Goal: Check status: Check status

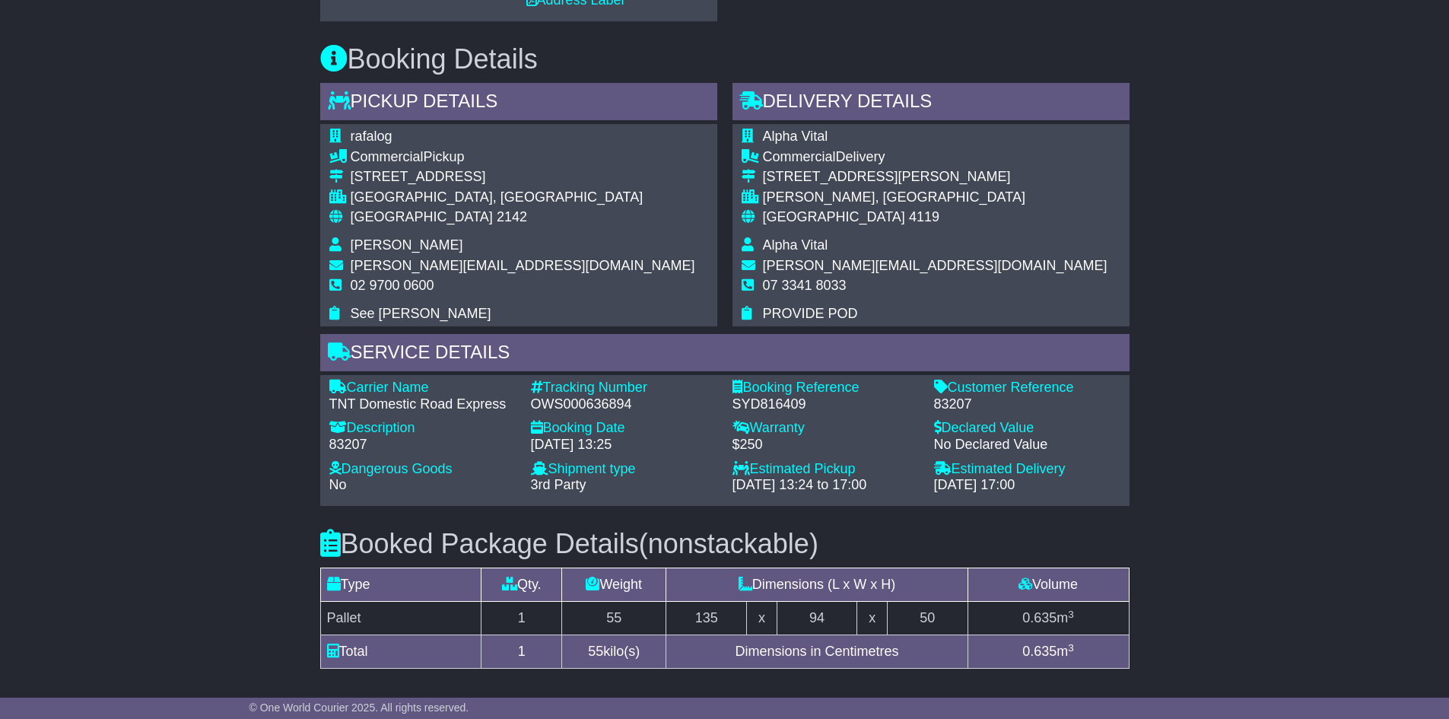
scroll to position [380, 0]
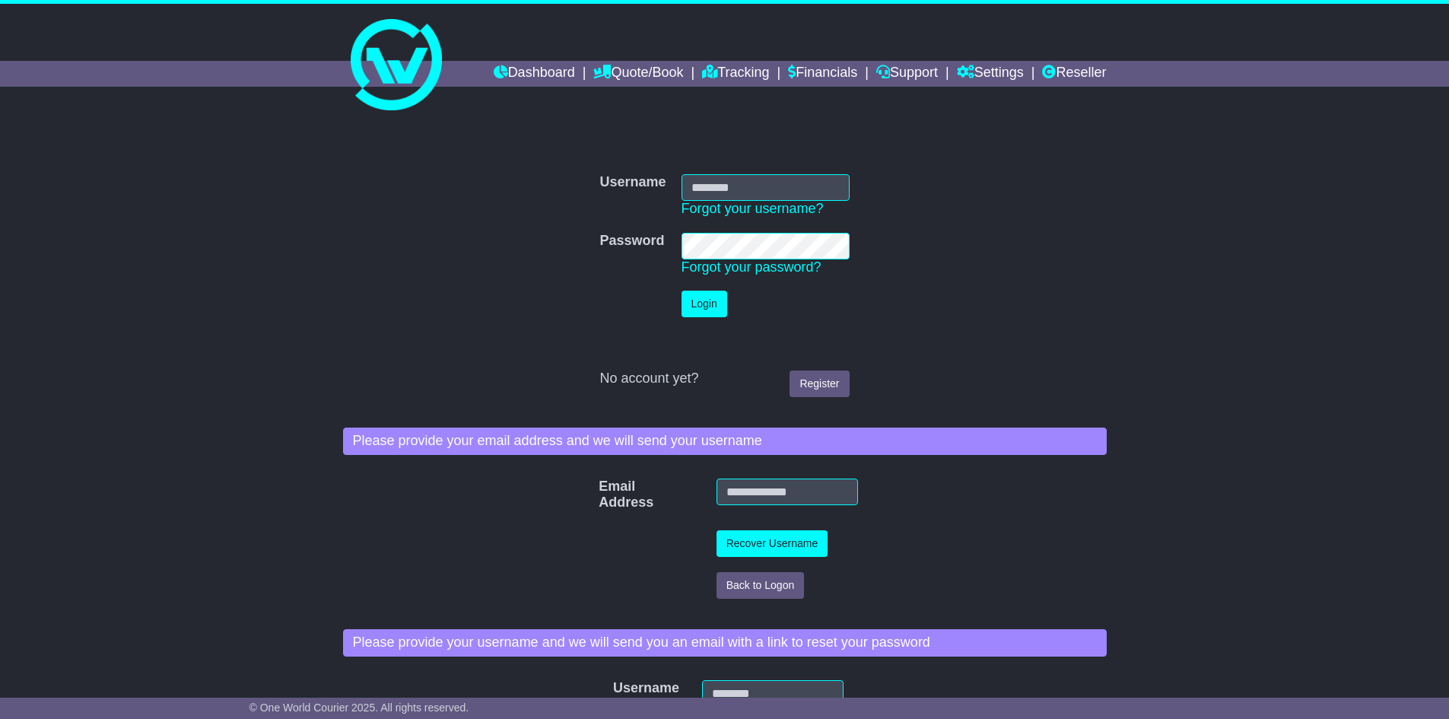
type input "**********"
click at [715, 302] on button "Login" at bounding box center [705, 304] width 46 height 27
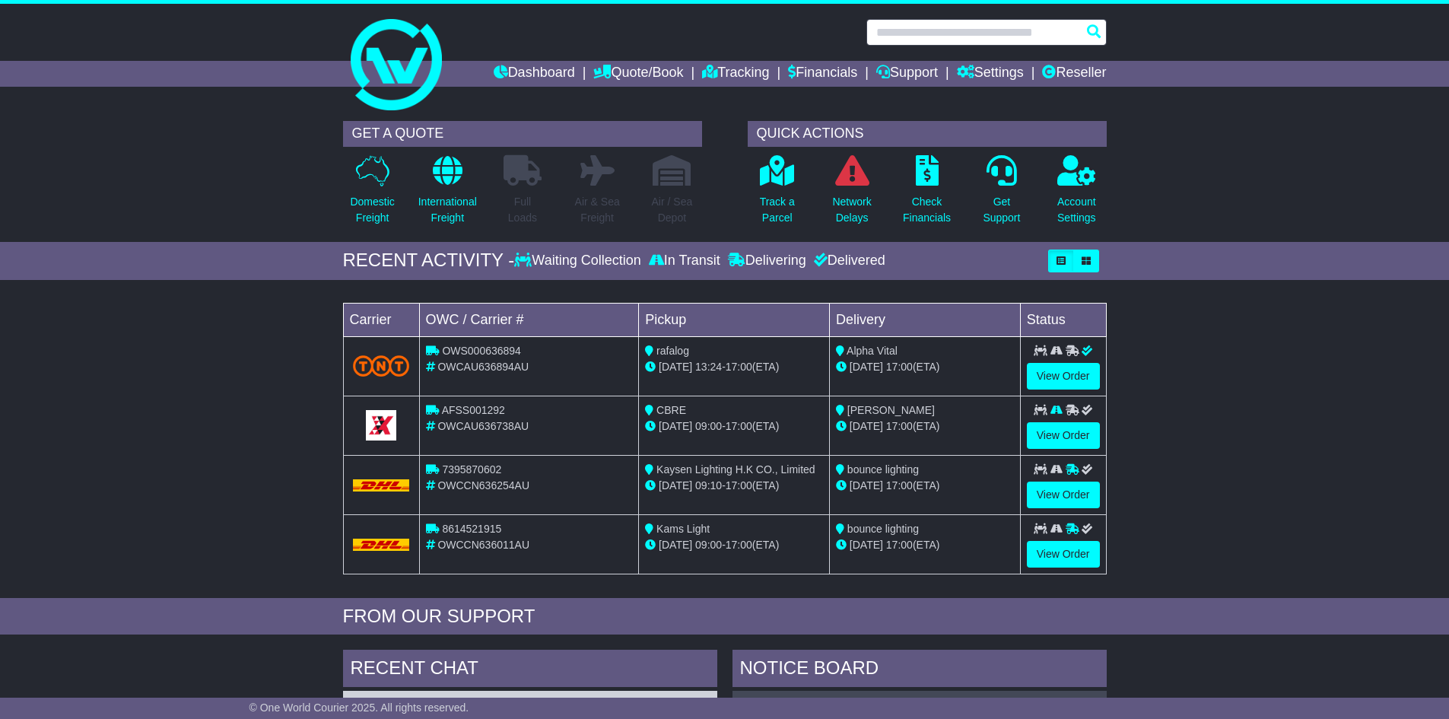
click at [917, 31] on input "text" at bounding box center [987, 32] width 240 height 27
paste input "**********"
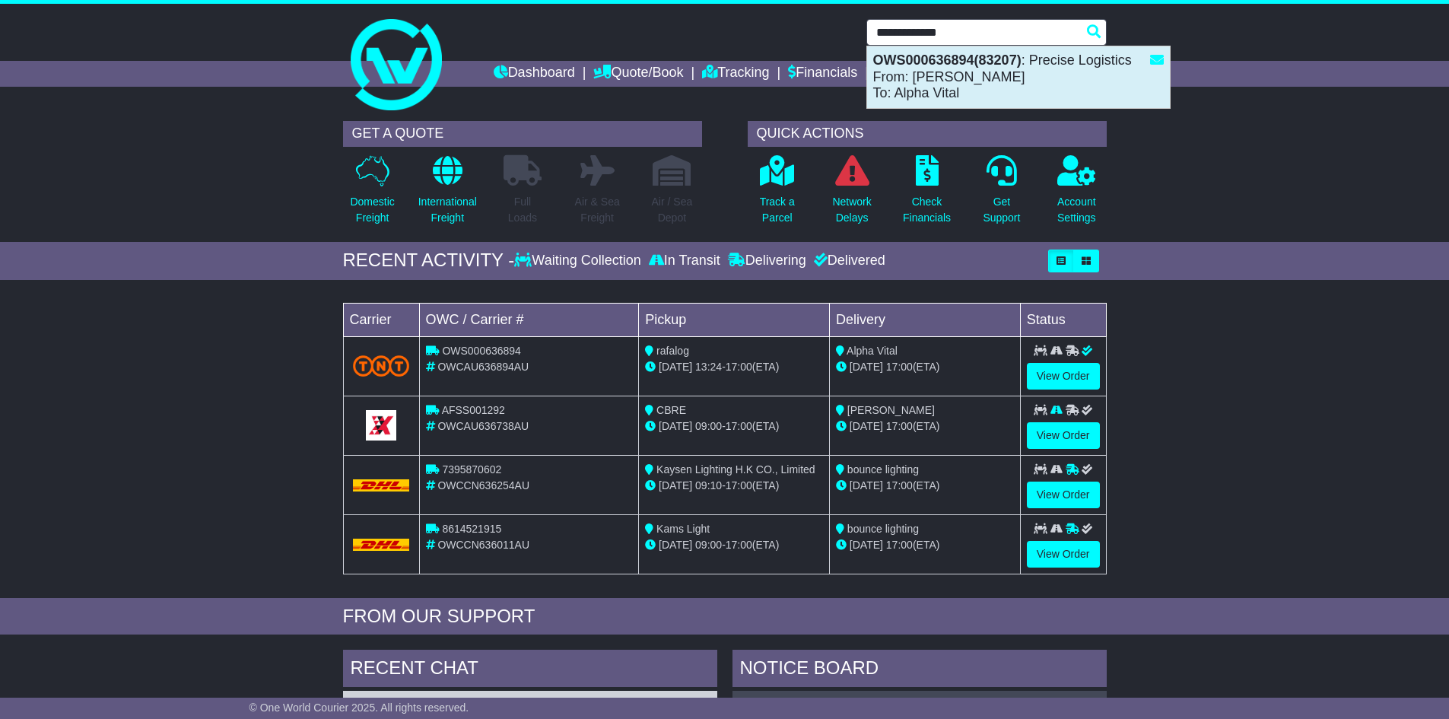
click at [994, 78] on div "OWS000636894(83207) : Precise Logistics From: HELEN HOANG To: Alpha Vital" at bounding box center [1018, 77] width 303 height 62
type input "**********"
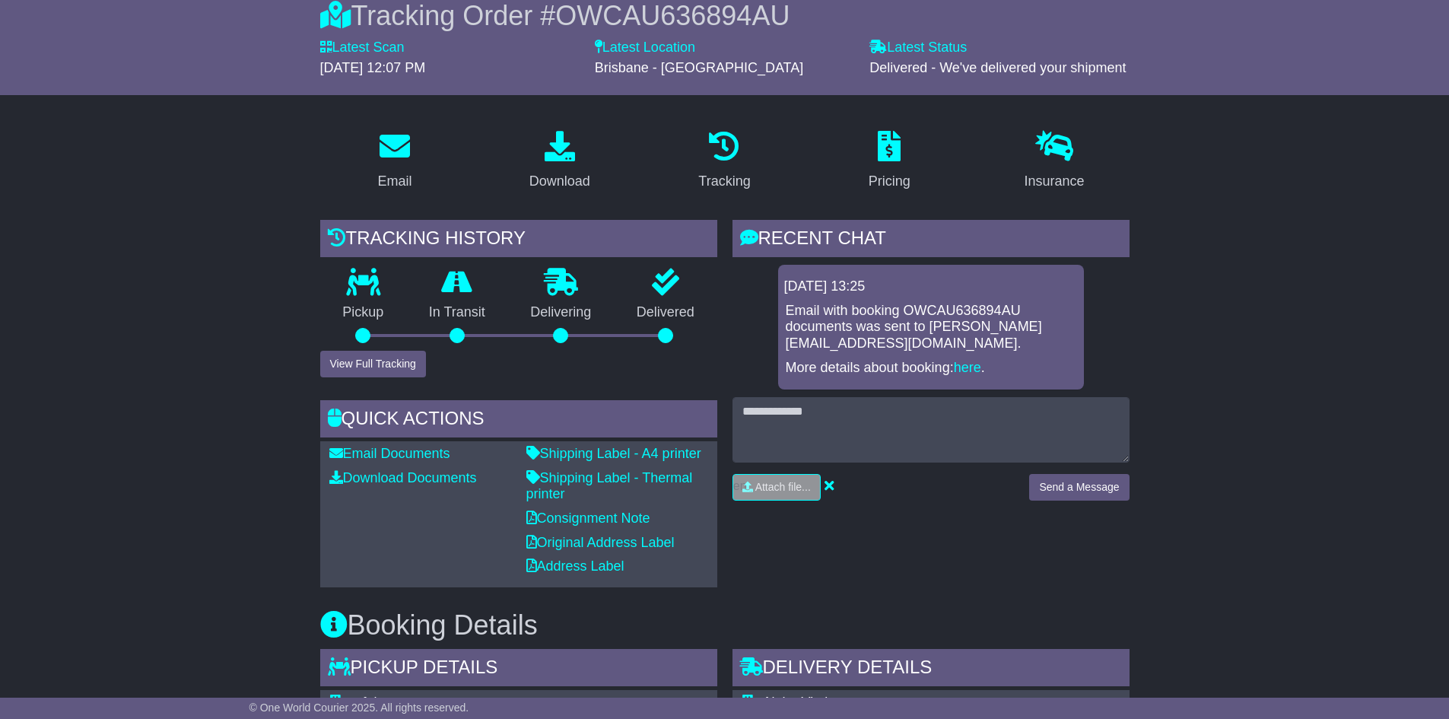
scroll to position [304, 0]
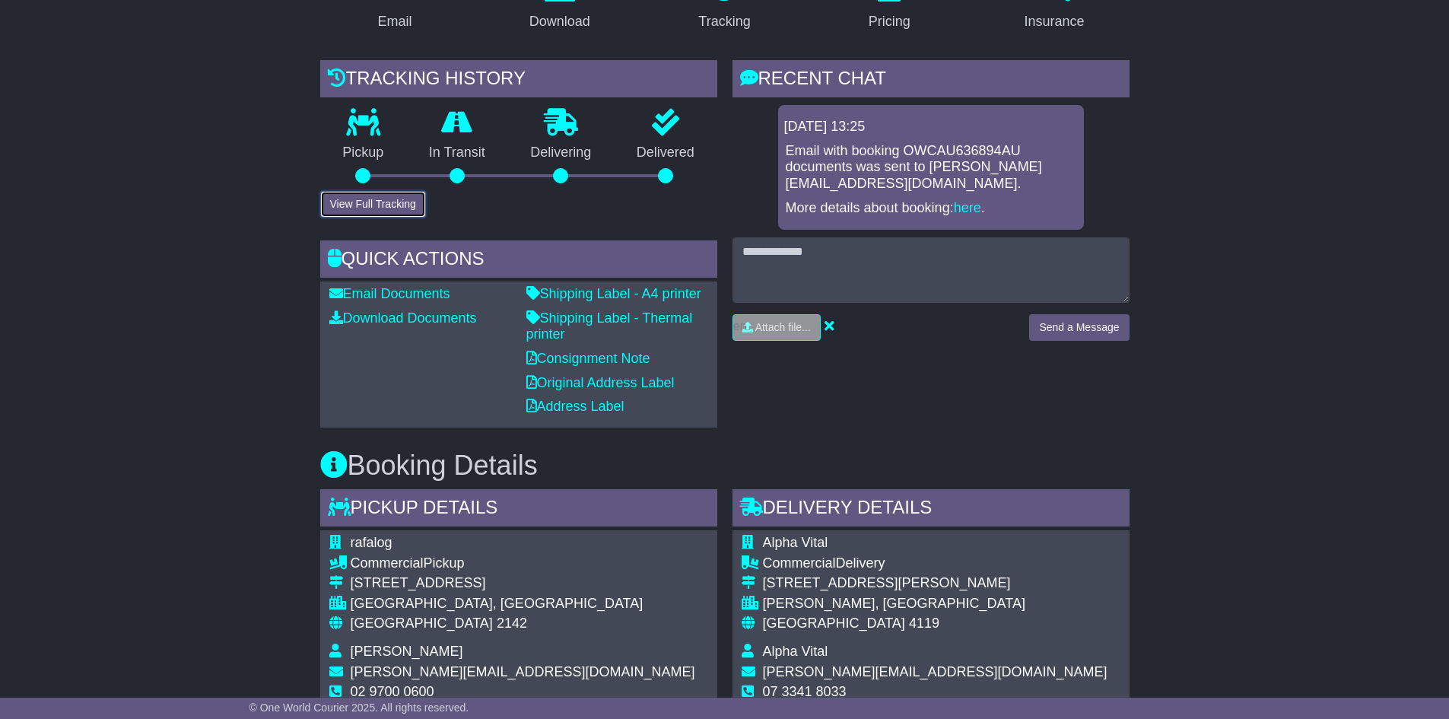
click at [345, 202] on button "View Full Tracking" at bounding box center [373, 204] width 106 height 27
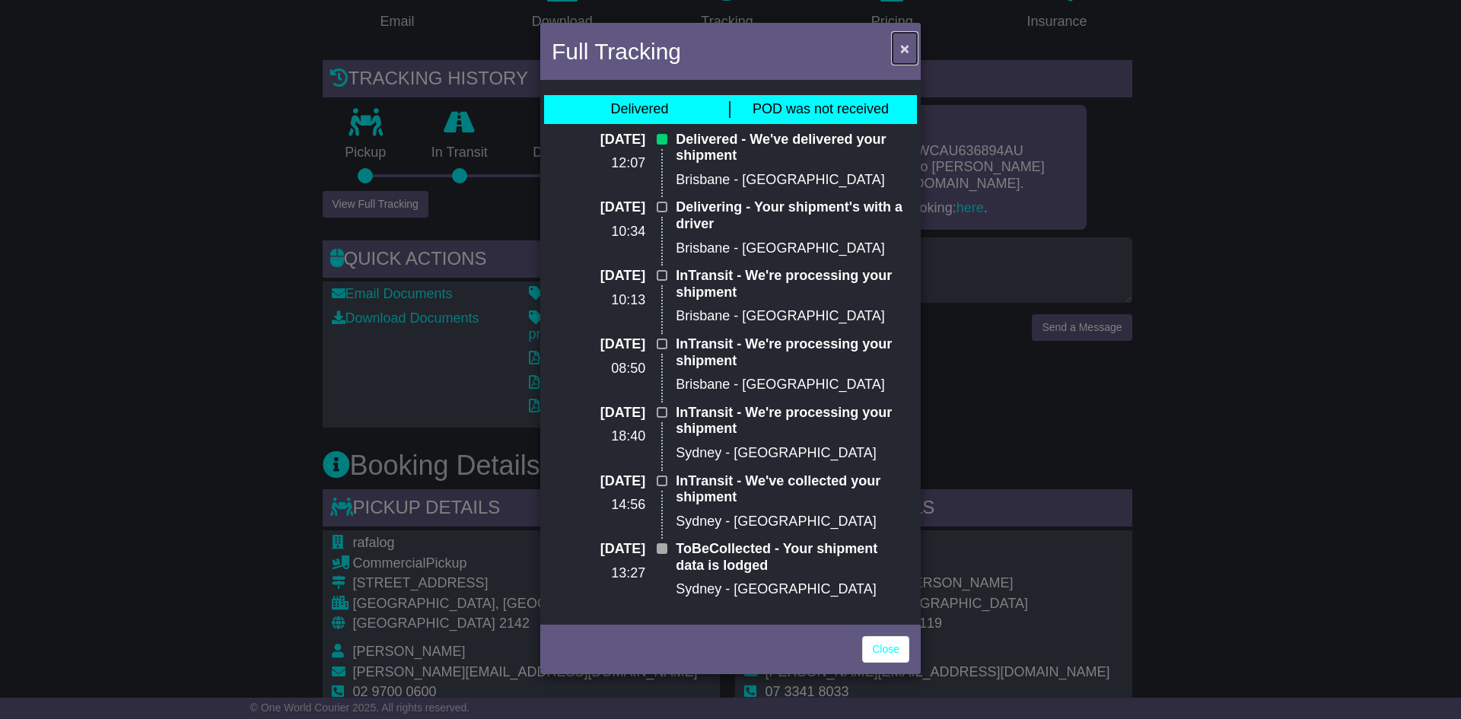
click at [905, 52] on span "×" at bounding box center [904, 48] width 9 height 17
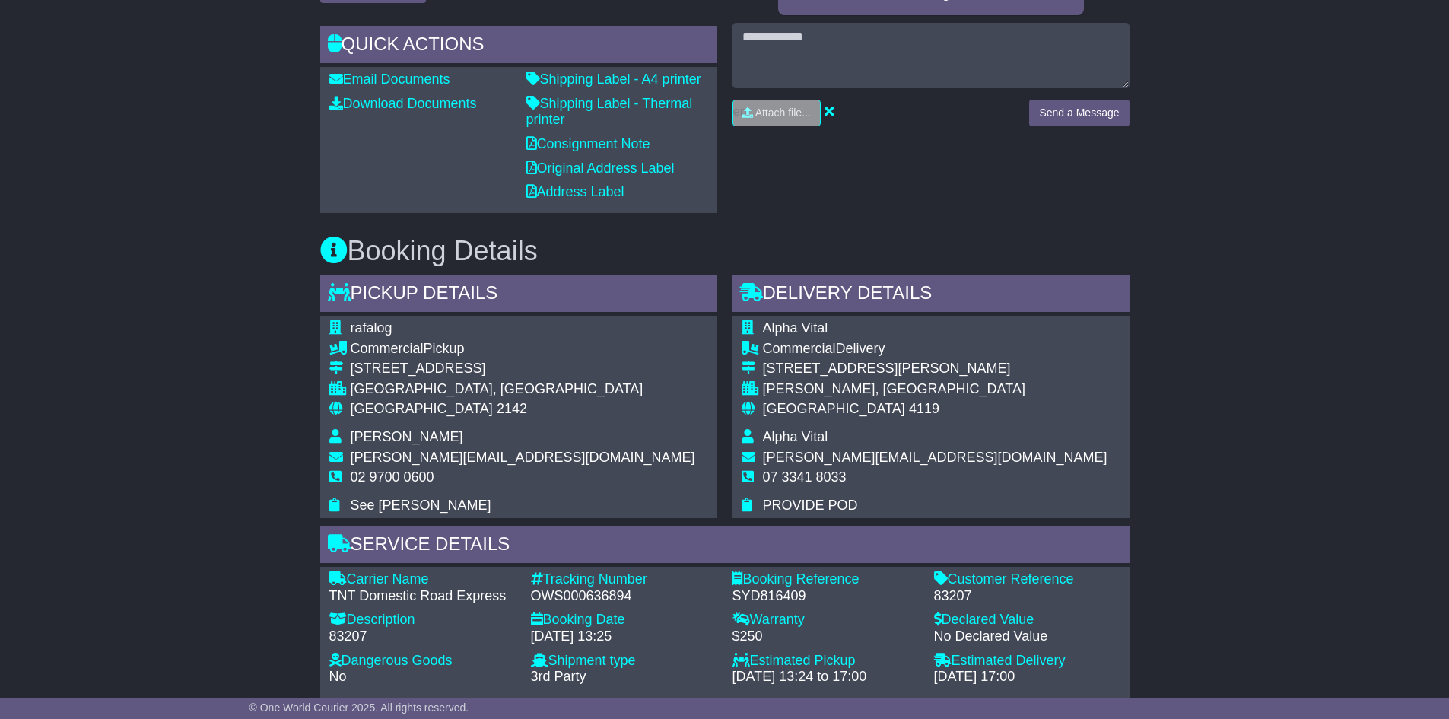
scroll to position [685, 0]
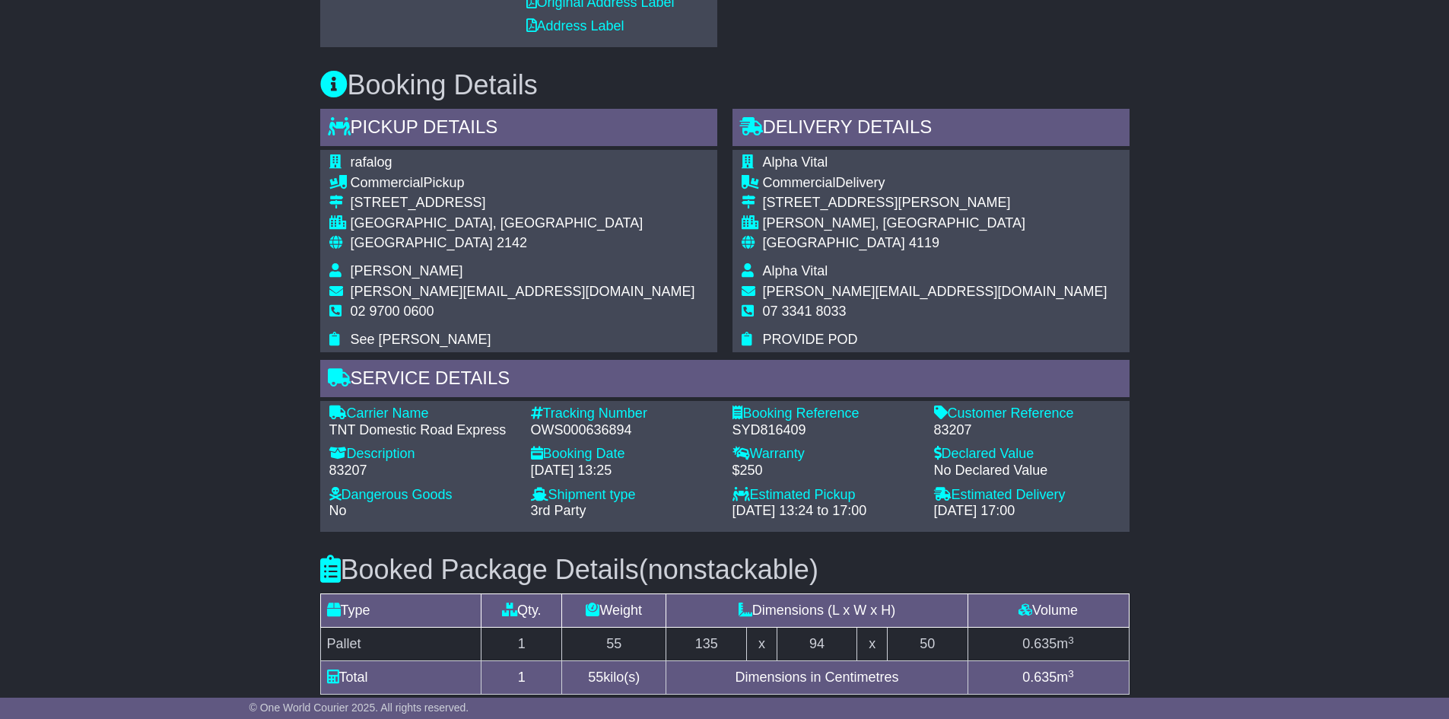
click at [577, 434] on div "OWS000636894" at bounding box center [624, 430] width 186 height 17
copy div "OWS000636894"
click at [965, 425] on div "83207" at bounding box center [1027, 430] width 186 height 17
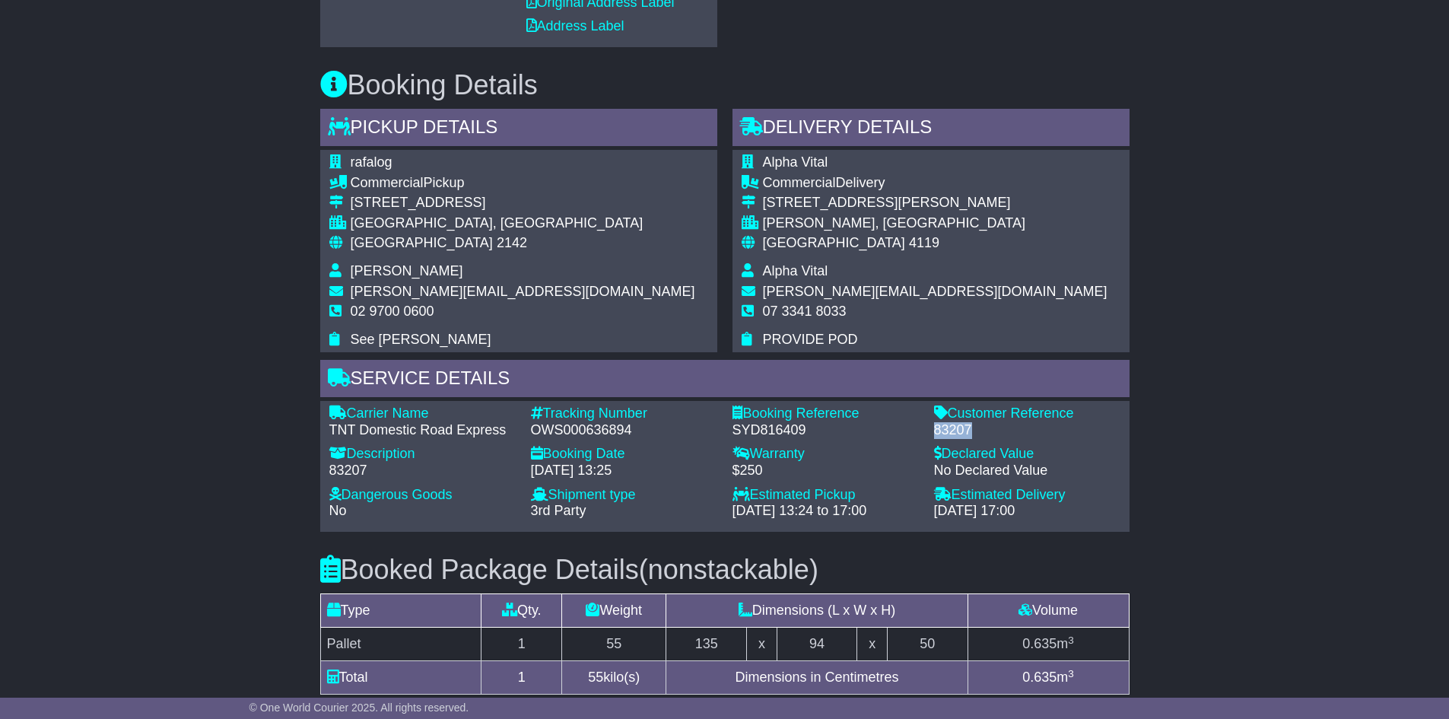
copy div "83207"
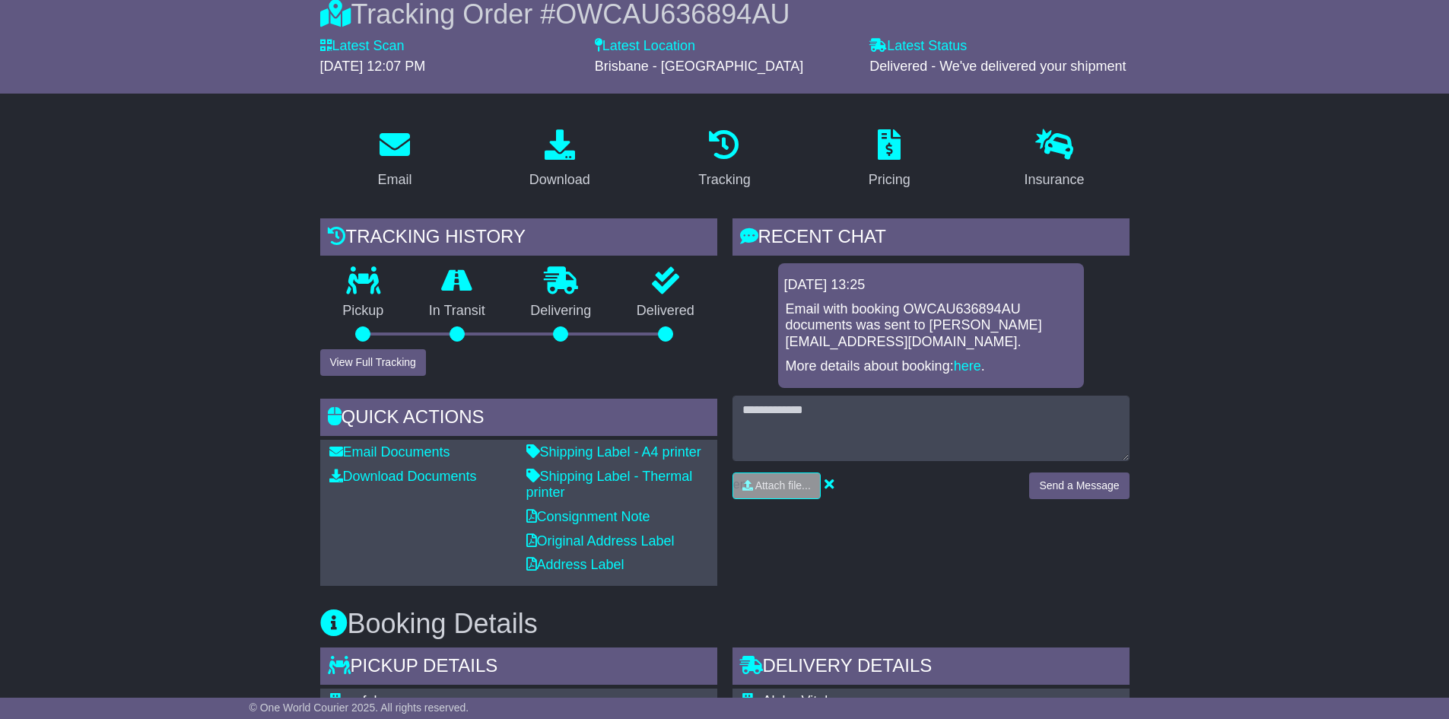
scroll to position [0, 0]
